Goal: Check status: Check status

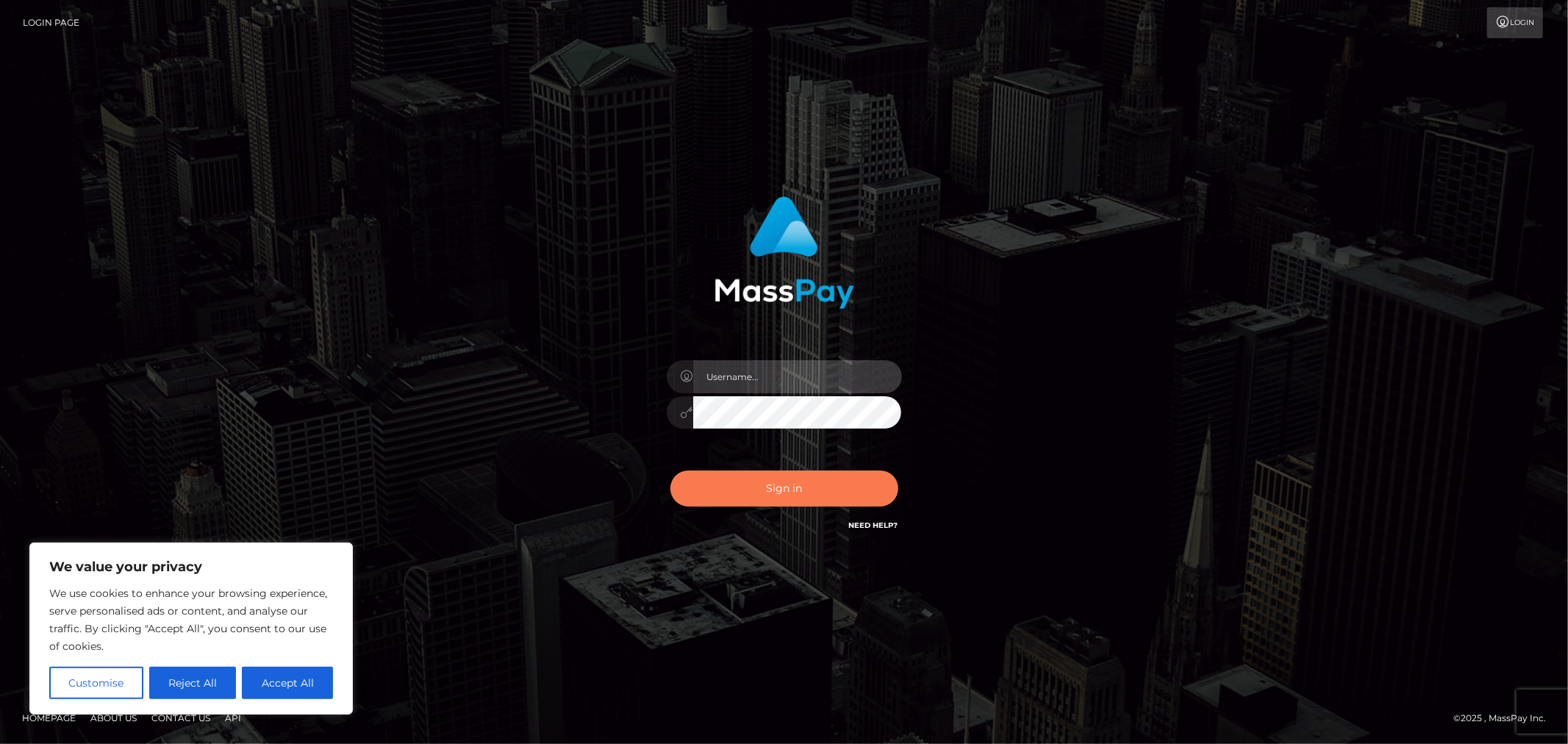
type input "MJSamelo"
click at [786, 490] on button "Sign in" at bounding box center [784, 489] width 228 height 36
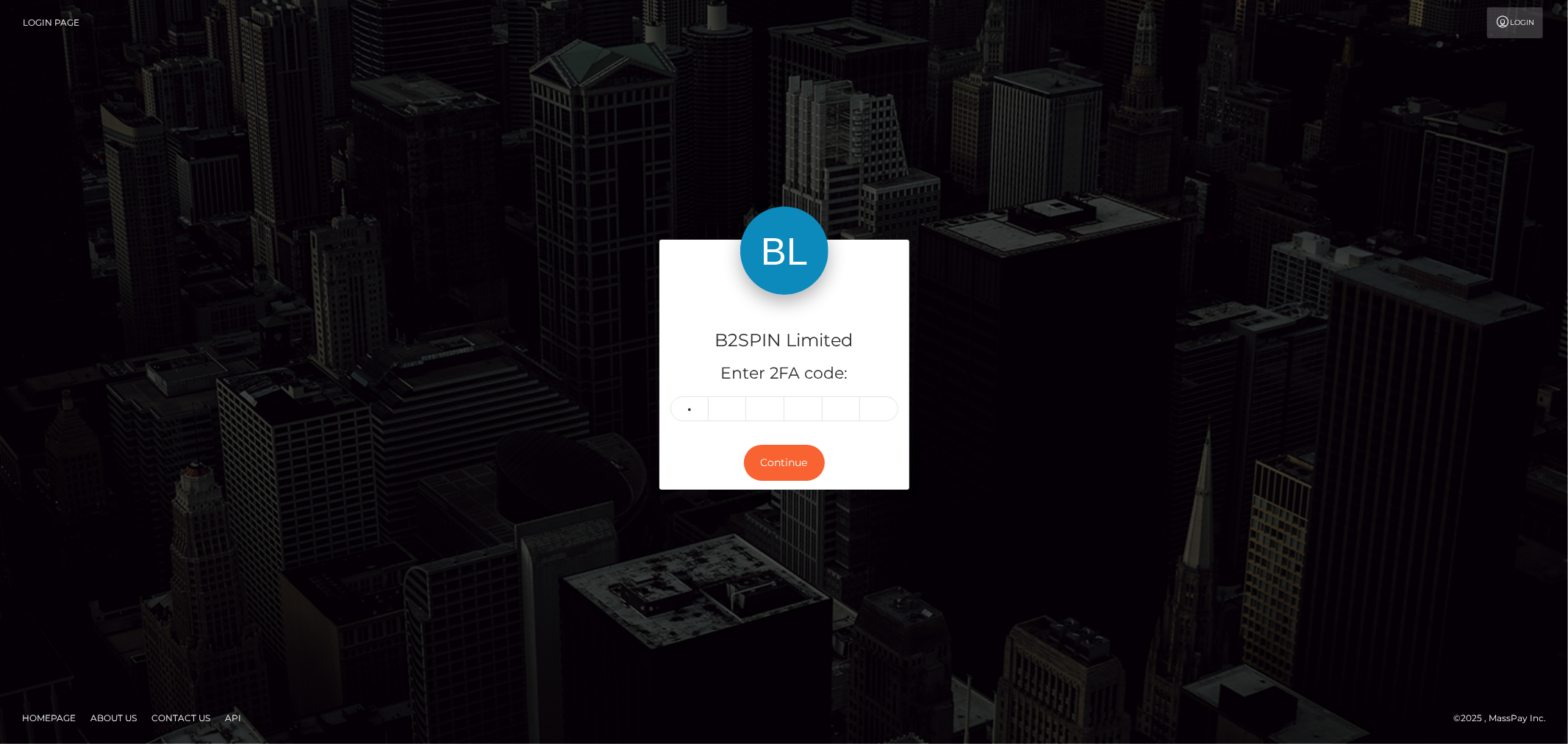
type input "0"
type input "8"
type input "1"
type input "2"
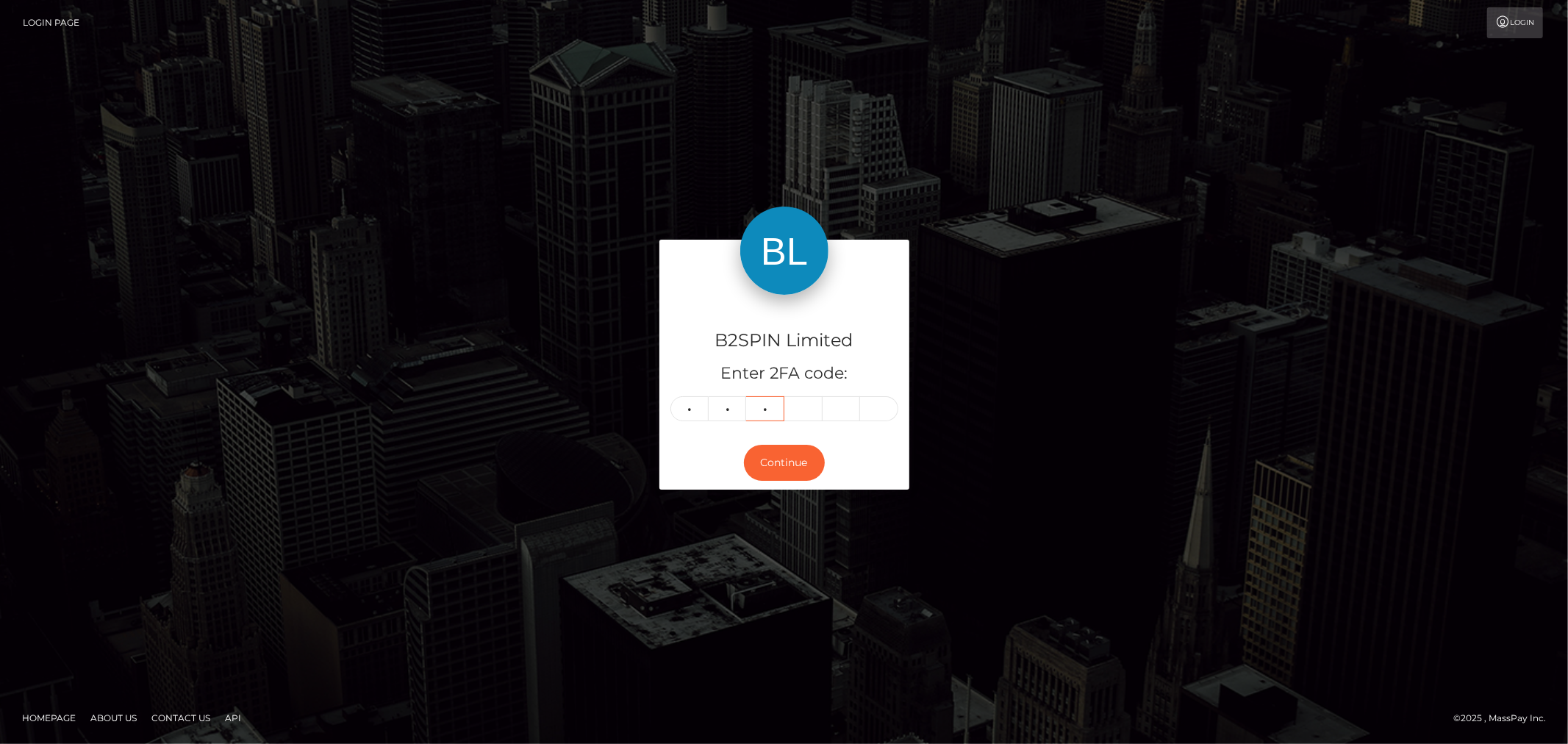
type input "6"
type input "8"
type input "9"
type input "8"
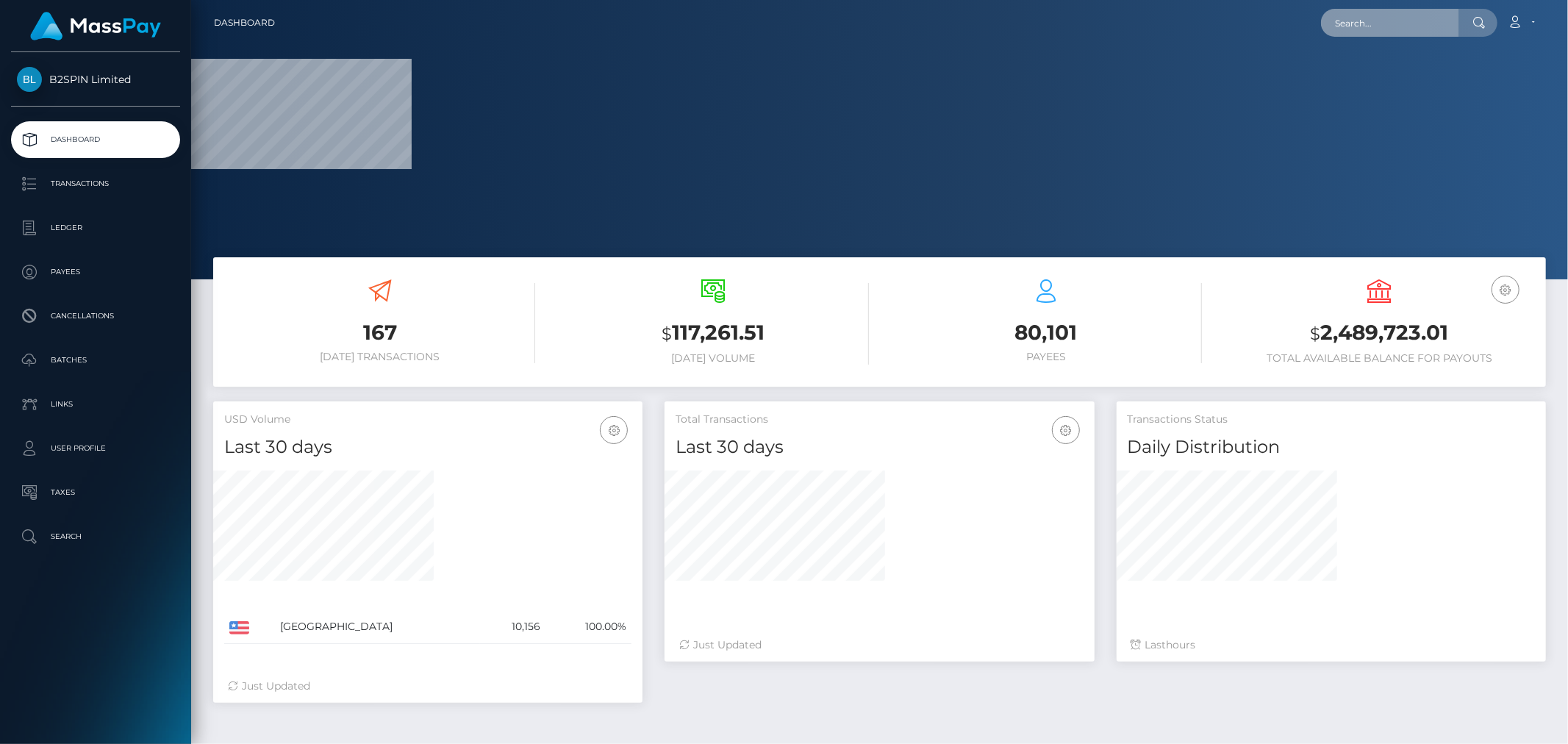
click at [1362, 14] on input "text" at bounding box center [1390, 22] width 138 height 28
paste input "039e9362-2edb-4723-833b-bf30d613d44d"
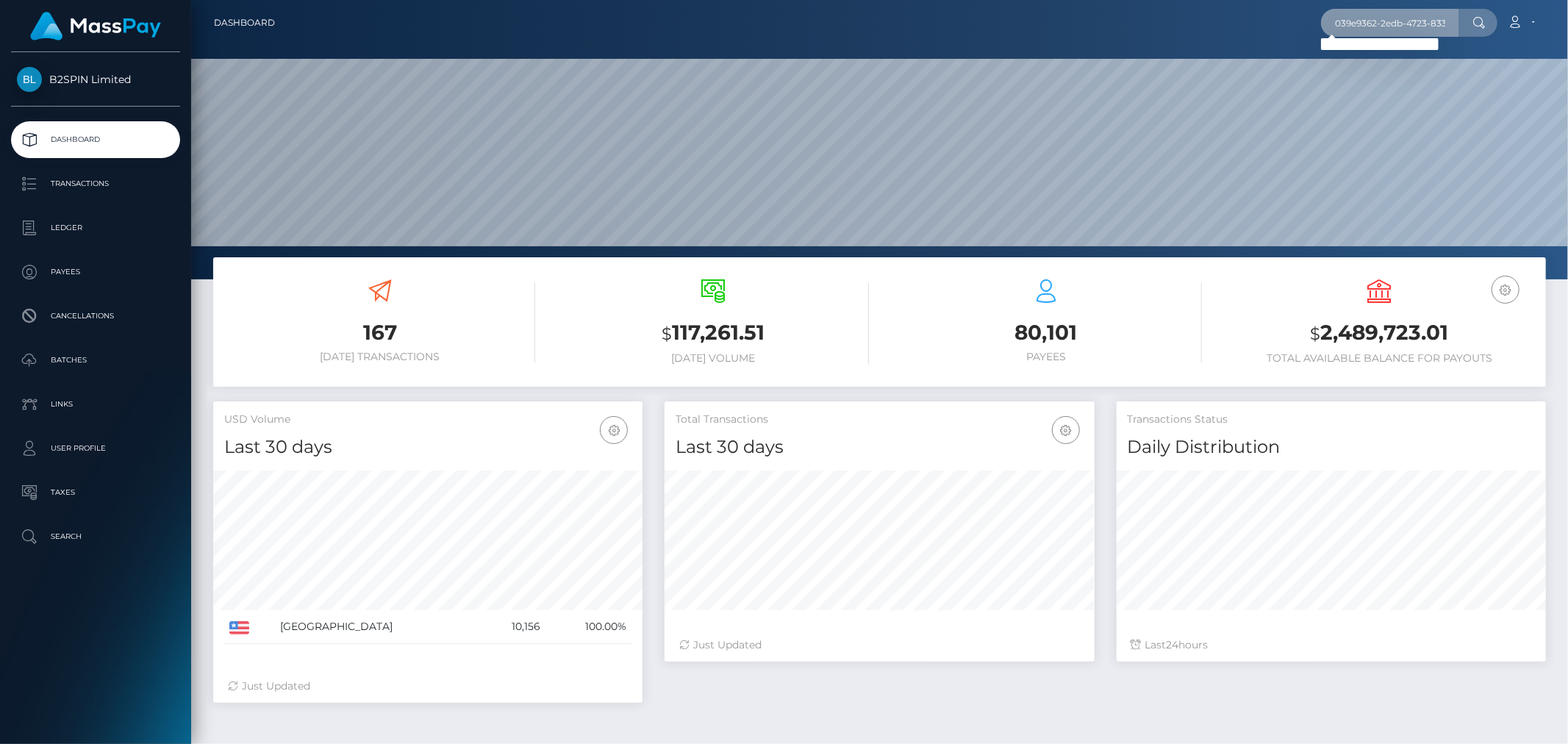
click at [1439, 20] on input "039e9362-2edb-4723-833b-bf30d613d44d" at bounding box center [1390, 22] width 138 height 28
paste input "2085227897"
type input "2085227897"
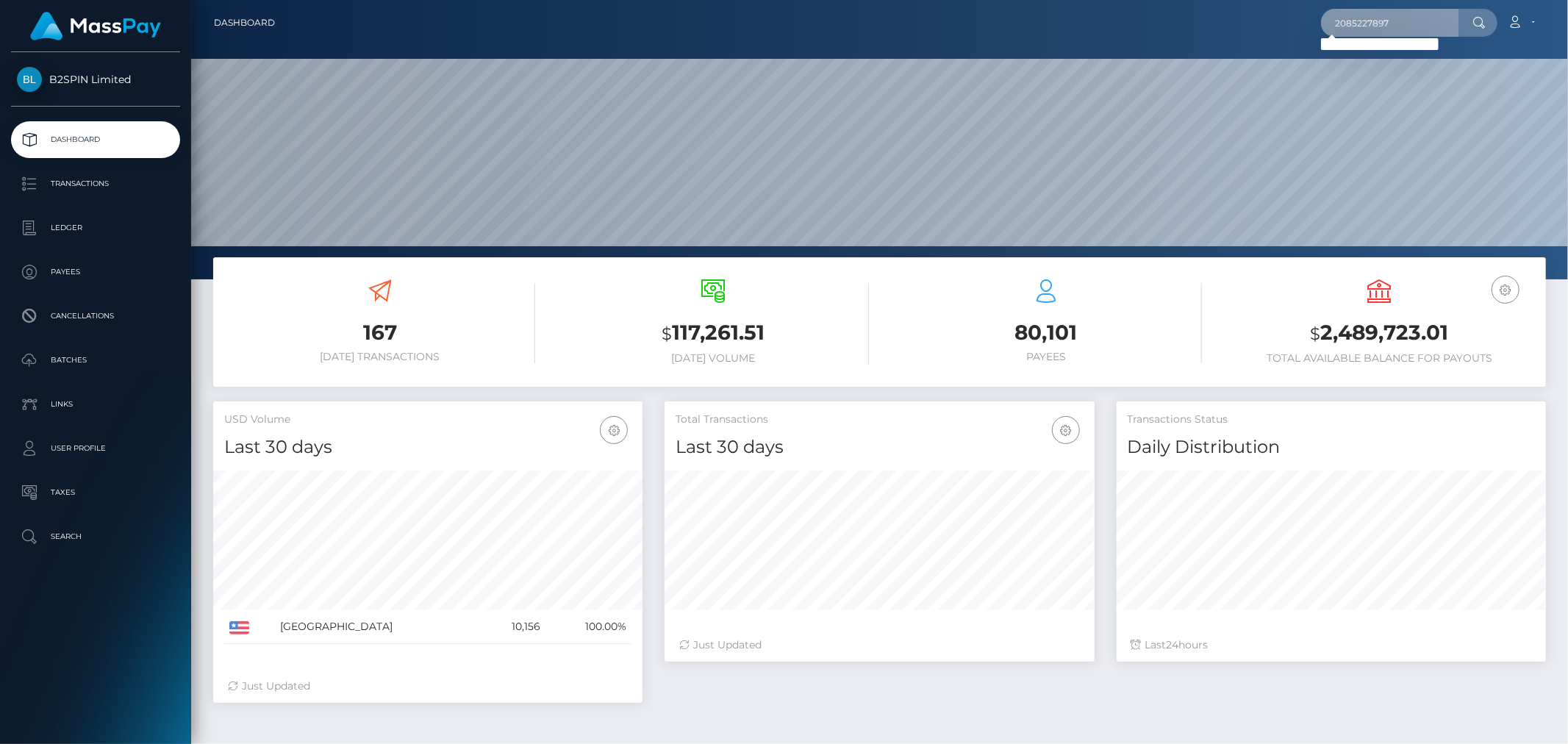
click at [1409, 16] on input "2085227897" at bounding box center [1390, 22] width 138 height 28
